Goal: Register for event/course

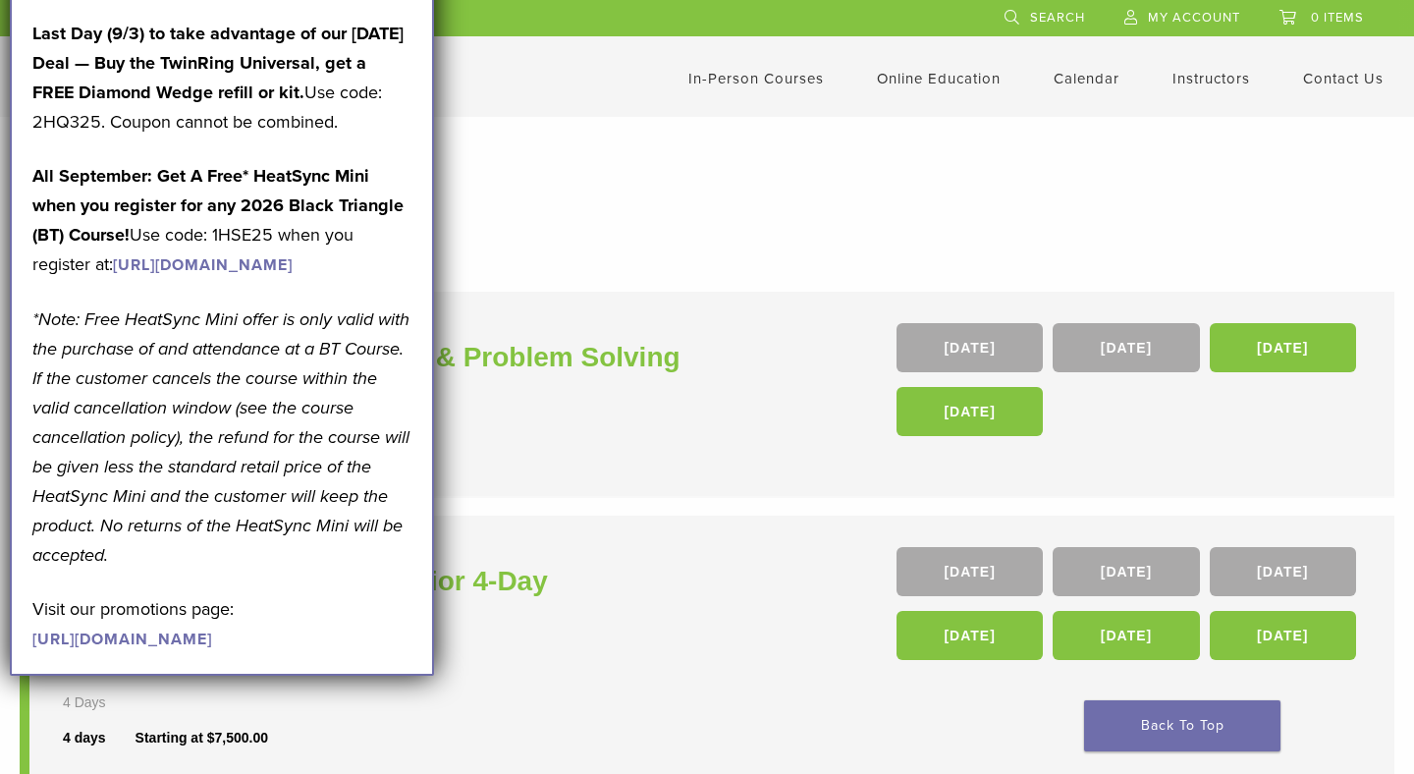
click at [601, 203] on h1 "In-Person Courses" at bounding box center [706, 200] width 1335 height 38
click at [617, 207] on h1 "In-Person Courses" at bounding box center [706, 200] width 1335 height 38
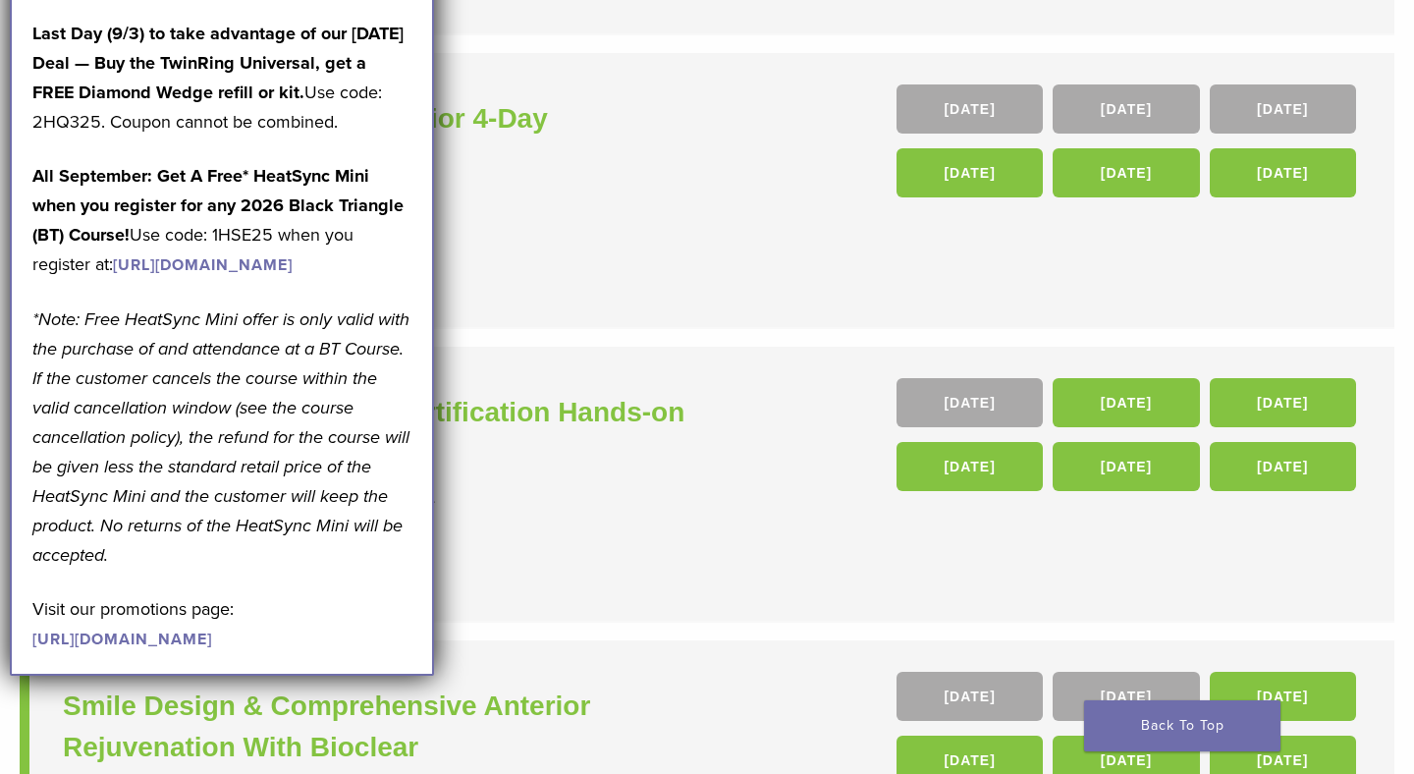
scroll to position [463, 0]
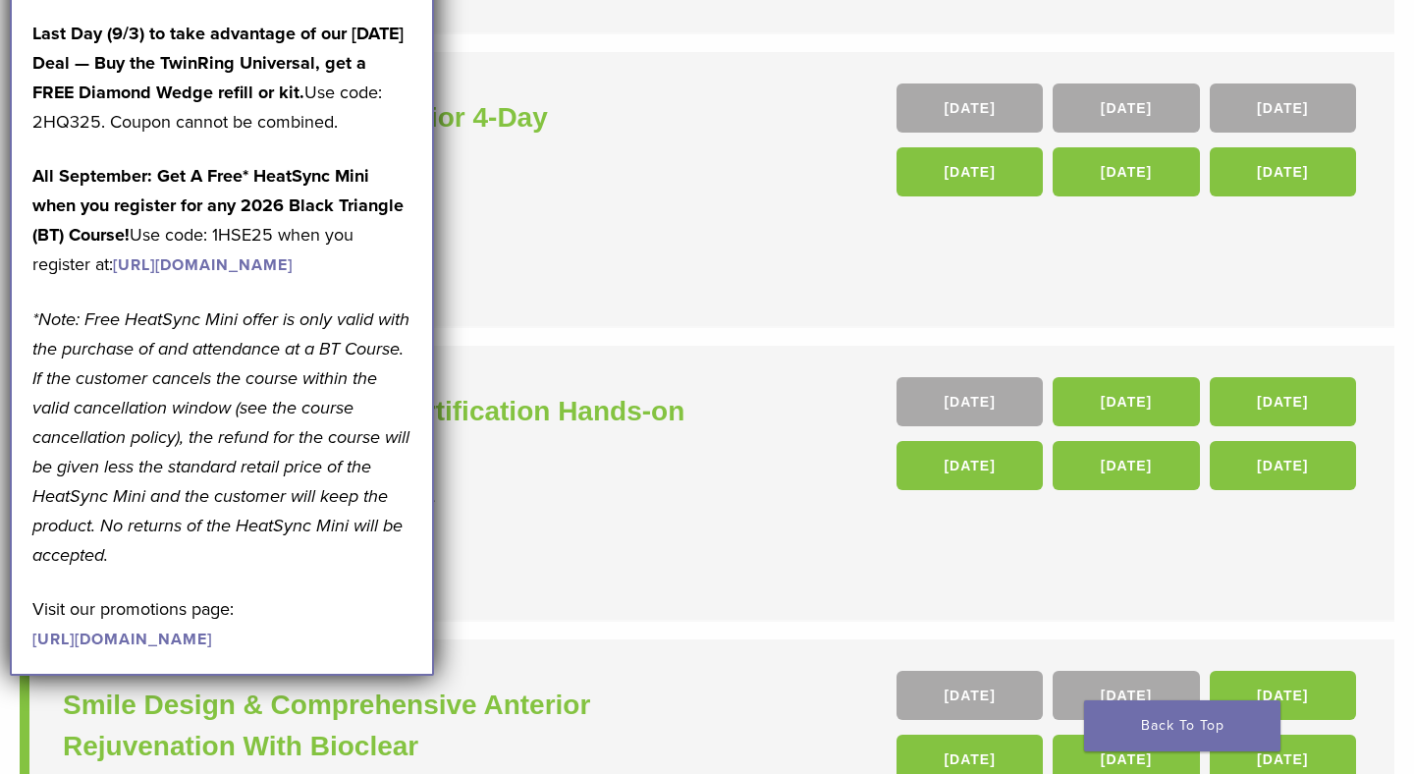
click at [287, 653] on p "Visit our promotions page: [URL][DOMAIN_NAME]" at bounding box center [221, 623] width 379 height 59
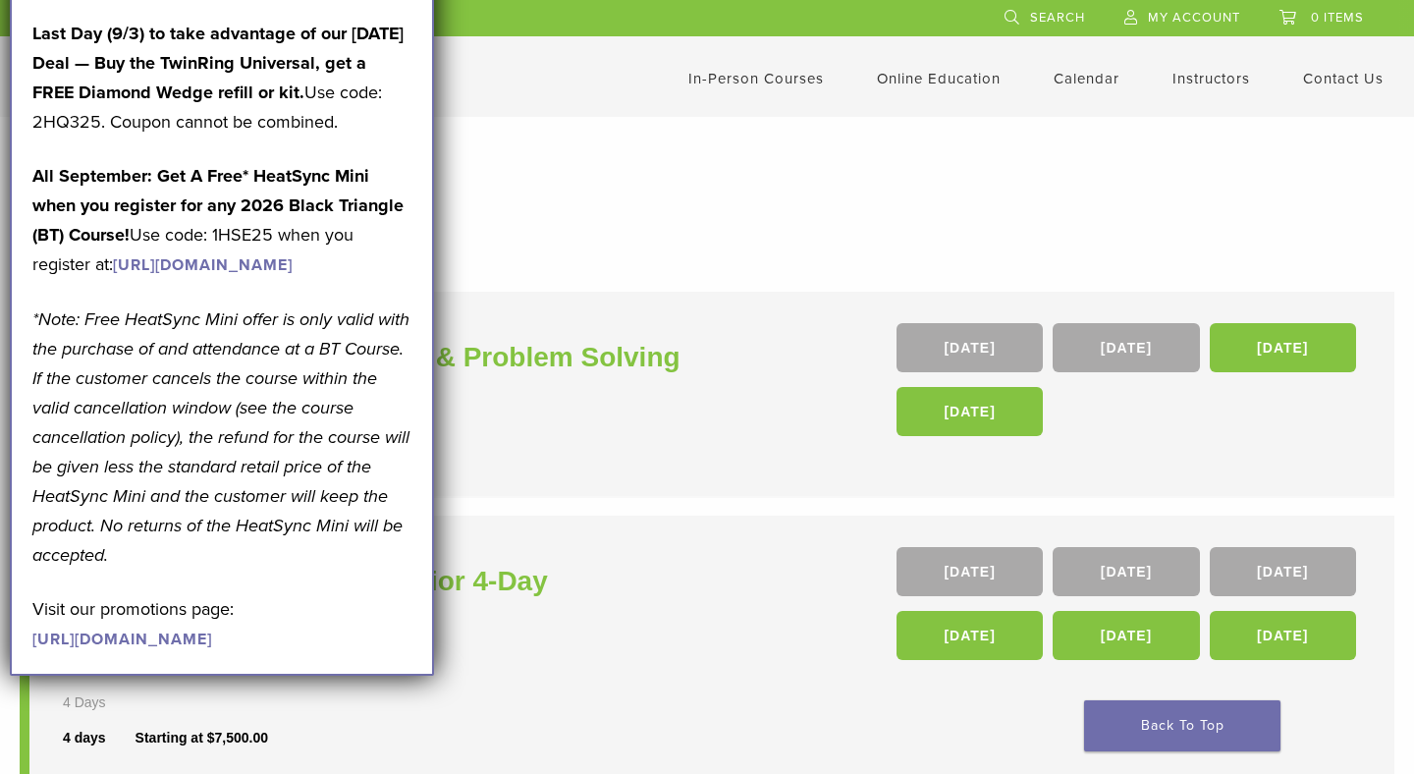
click at [771, 82] on link "In-Person Courses" at bounding box center [755, 79] width 135 height 18
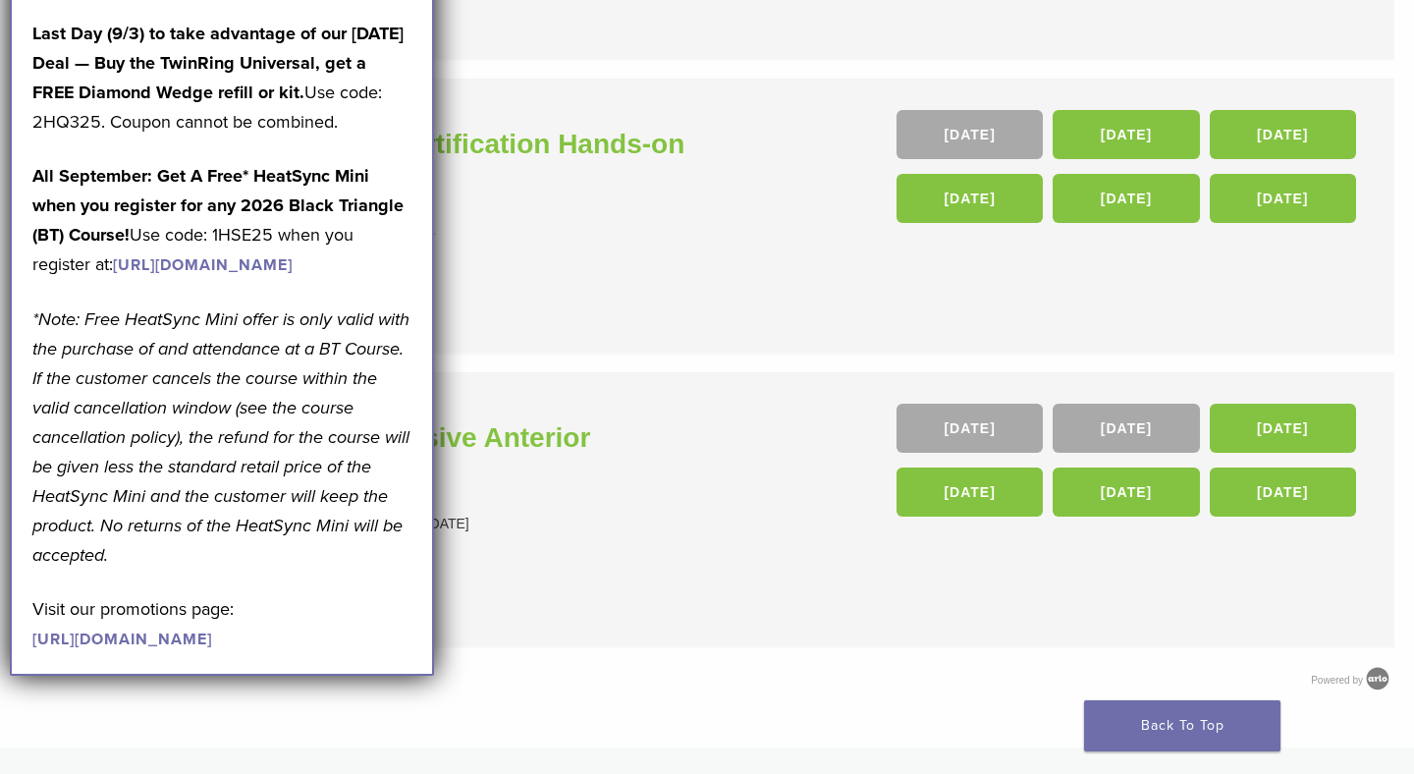
scroll to position [751, 0]
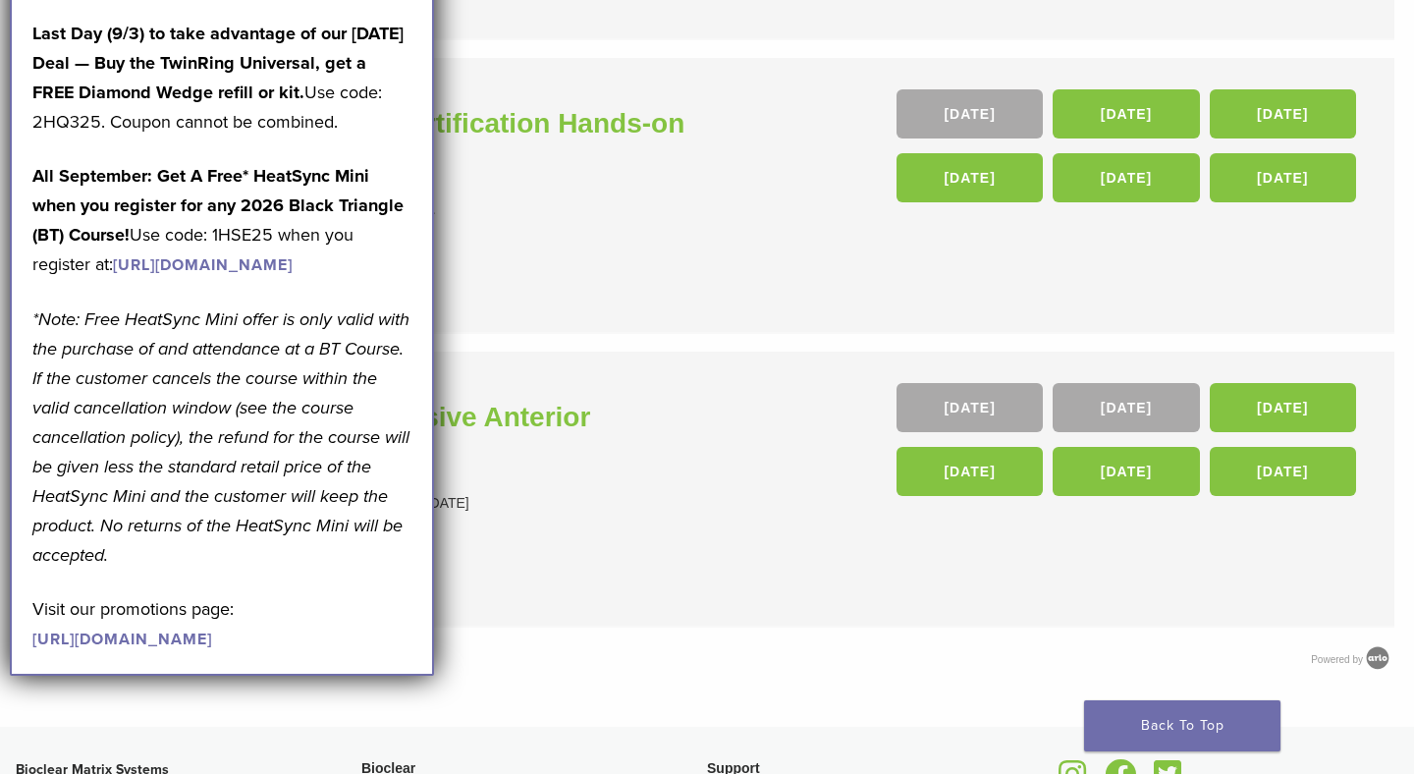
click at [206, 566] on em "*Note: Free HeatSync Mini offer is only valid with the purchase of and attendan…" at bounding box center [220, 436] width 377 height 257
click at [177, 649] on link "[URL][DOMAIN_NAME]" at bounding box center [122, 639] width 180 height 20
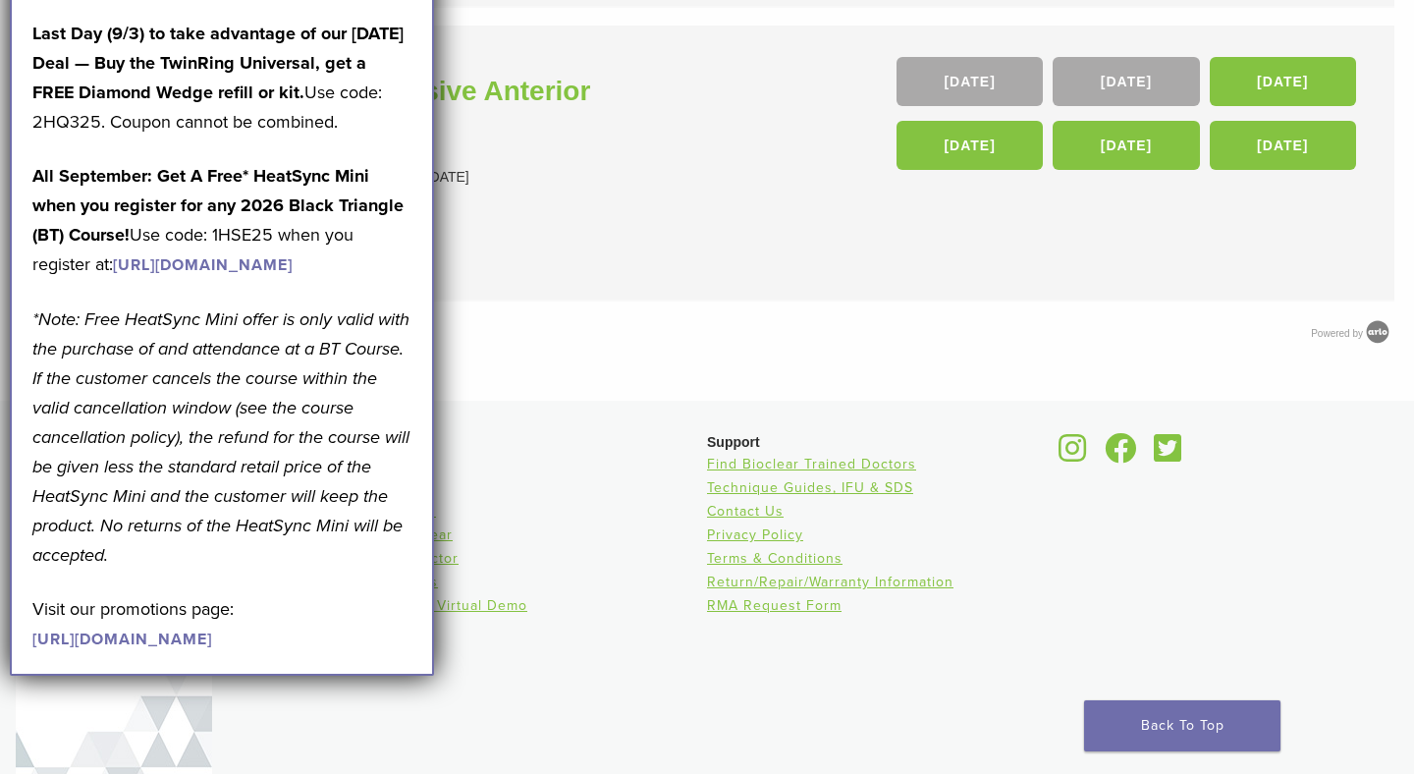
scroll to position [1081, 0]
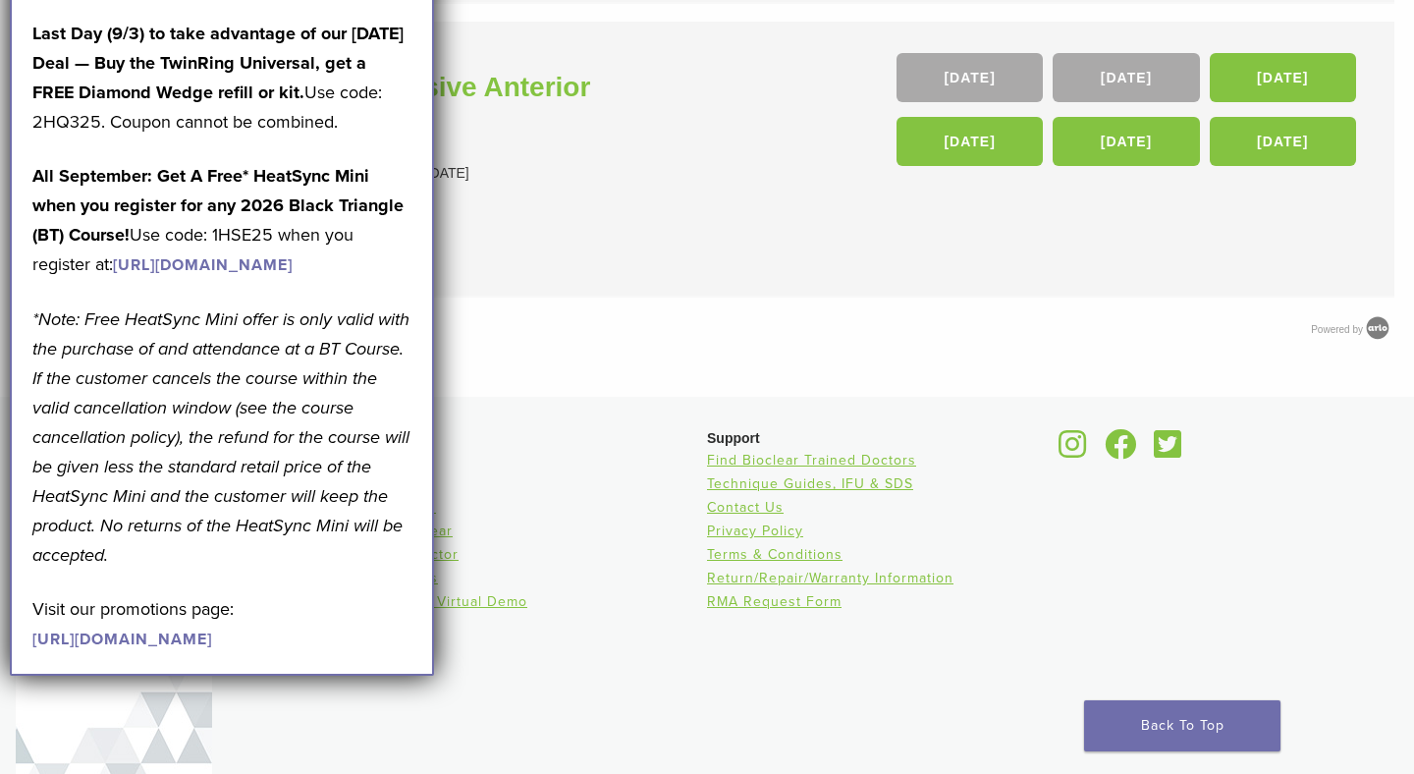
click at [433, 654] on div "September Promotions are Here! Last Day (9/3) to take advantage of our Labor Da…" at bounding box center [222, 308] width 424 height 734
click at [432, 654] on div "September Promotions are Here! Last Day (9/3) to take advantage of our Labor Da…" at bounding box center [222, 308] width 424 height 734
drag, startPoint x: 428, startPoint y: 654, endPoint x: 159, endPoint y: 609, distance: 272.8
click at [159, 609] on div "September Promotions are Here! Last Day (9/3) to take advantage of our Labor Da…" at bounding box center [222, 308] width 424 height 734
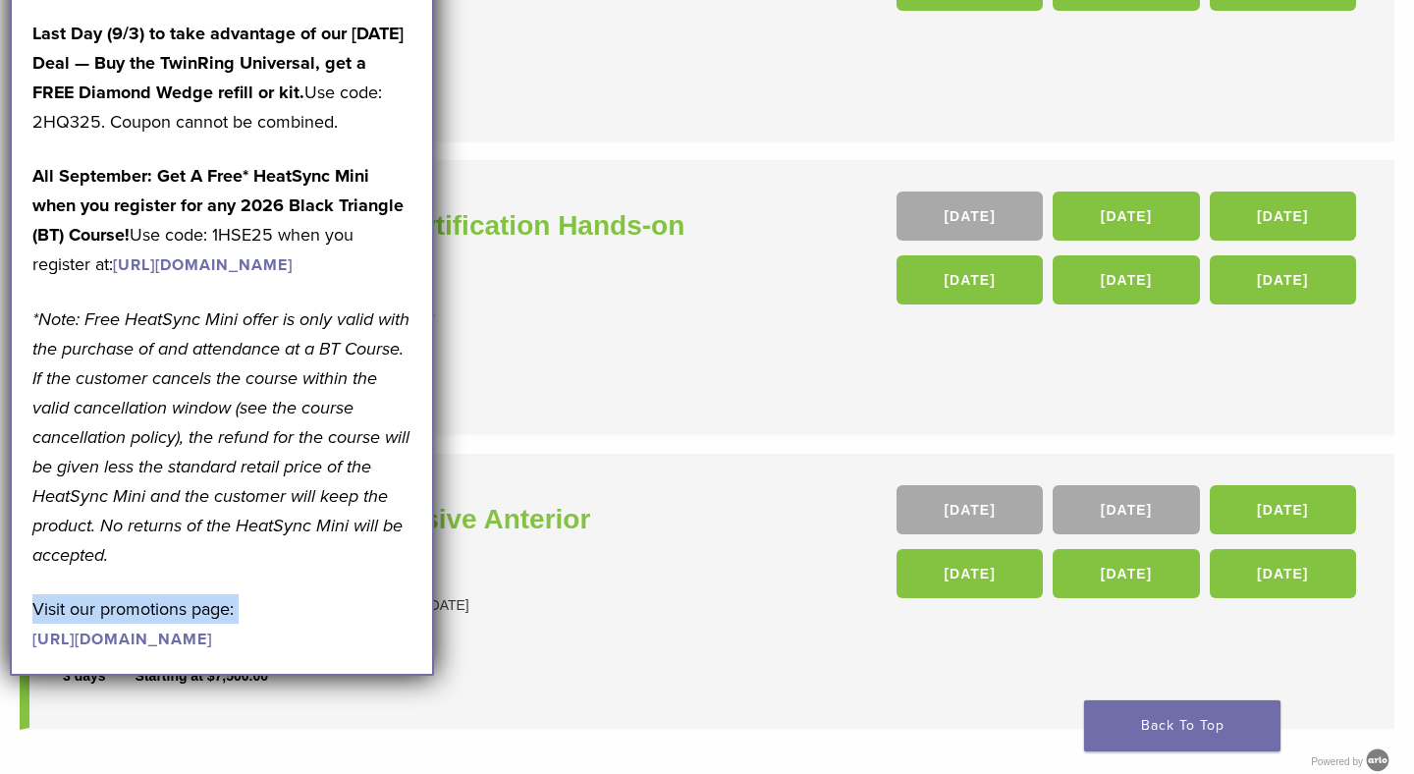
scroll to position [0, 0]
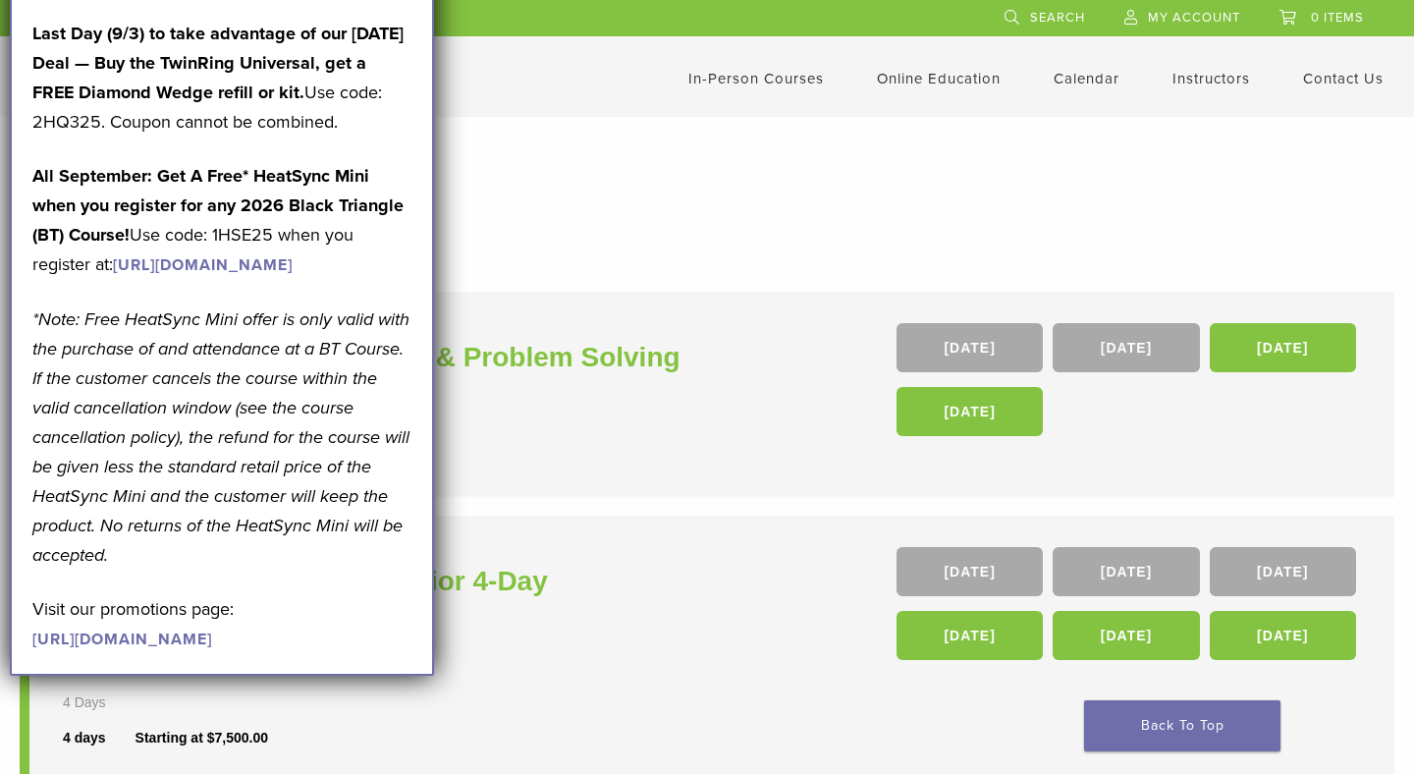
click at [522, 258] on form "**********" at bounding box center [707, 258] width 1375 height 40
click at [953, 352] on link "[DATE]" at bounding box center [969, 347] width 146 height 49
